Goal: Transaction & Acquisition: Purchase product/service

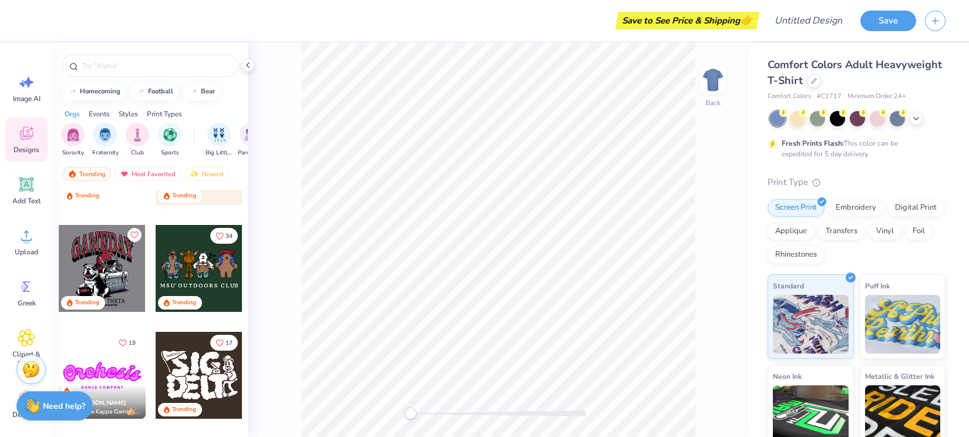
scroll to position [36, 0]
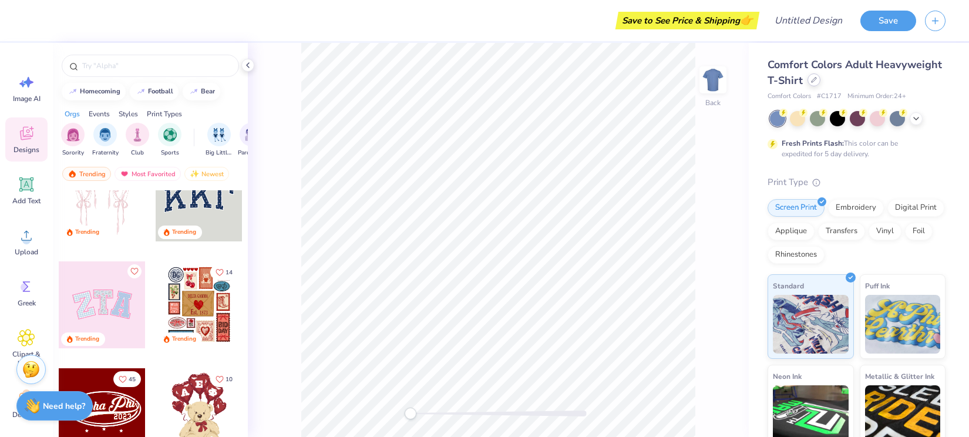
click at [817, 82] on icon at bounding box center [814, 80] width 6 height 6
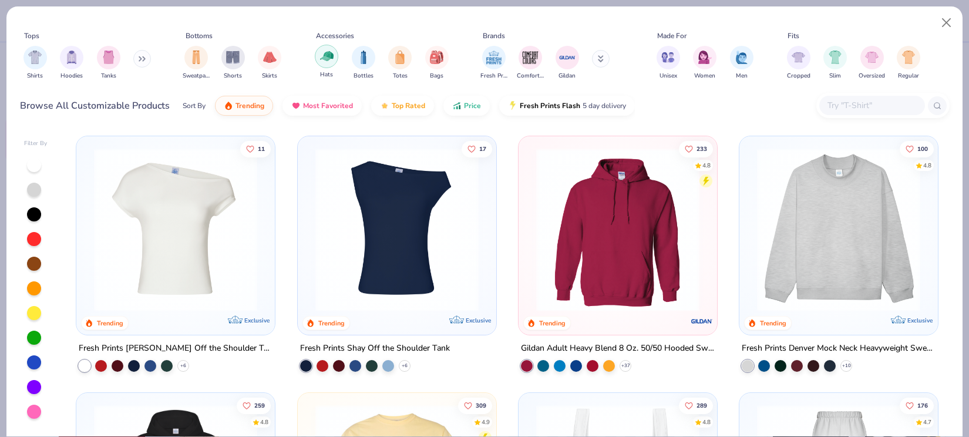
click at [335, 60] on div "filter for Hats" at bounding box center [326, 56] width 23 height 23
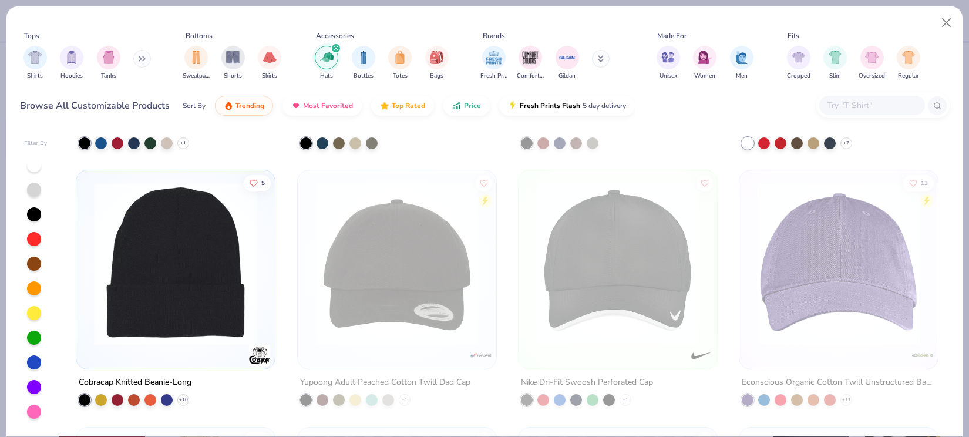
scroll to position [1273, 0]
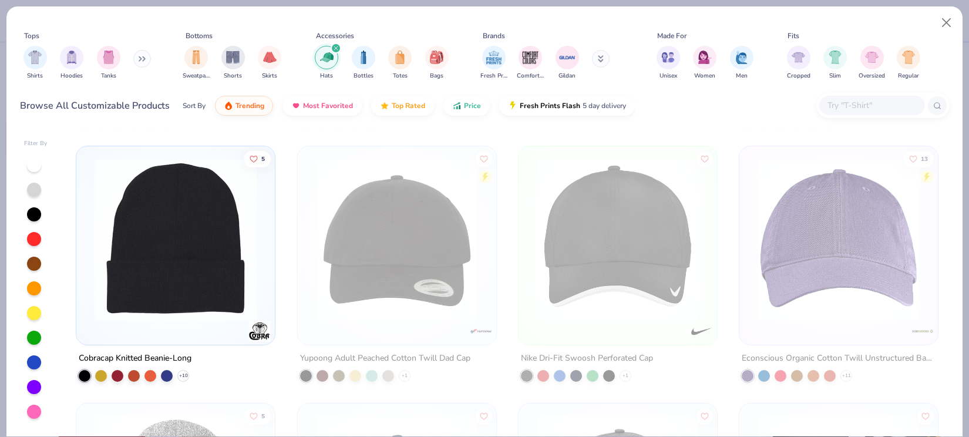
click at [186, 259] on img at bounding box center [175, 239] width 175 height 163
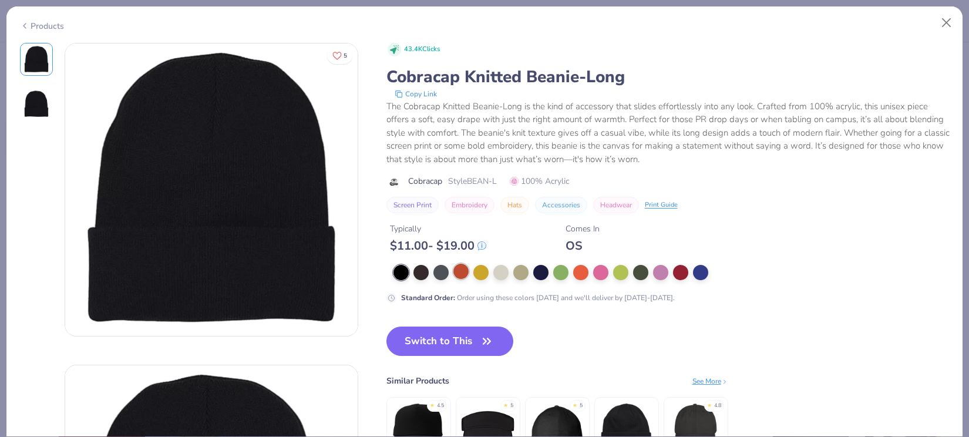
click at [465, 276] on div at bounding box center [460, 271] width 15 height 15
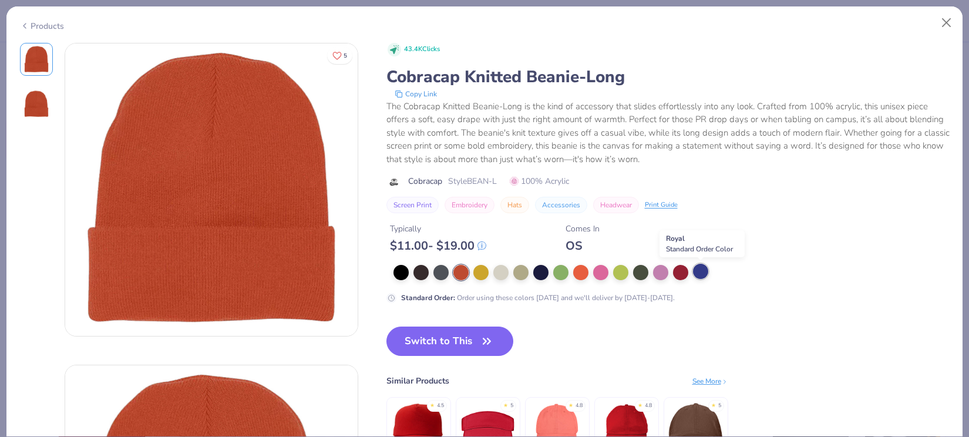
click at [699, 274] on div at bounding box center [700, 271] width 15 height 15
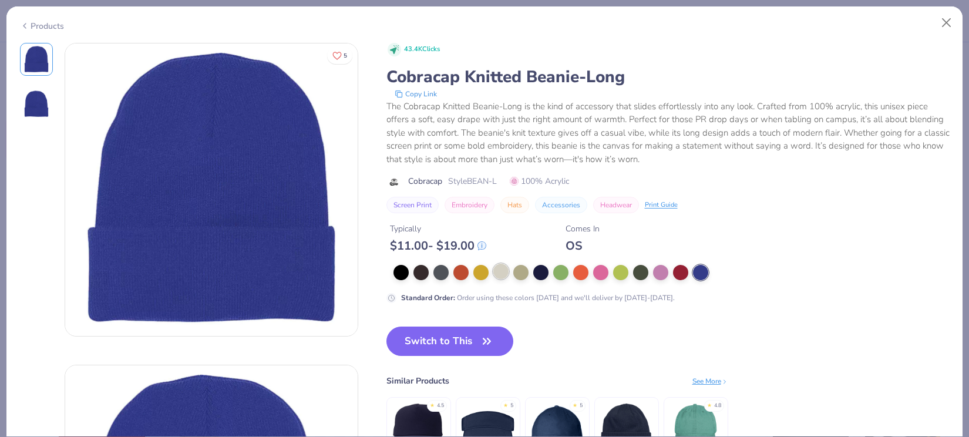
click at [500, 271] on div at bounding box center [500, 271] width 15 height 15
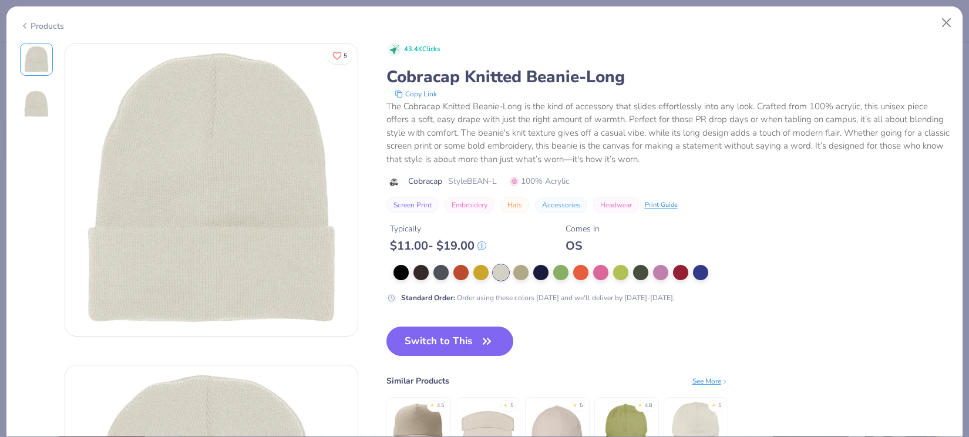
click at [504, 133] on div "The Cobracap Knitted Beanie-Long is the kind of accessory that slides effortles…" at bounding box center [667, 133] width 563 height 66
